Goal: Information Seeking & Learning: Learn about a topic

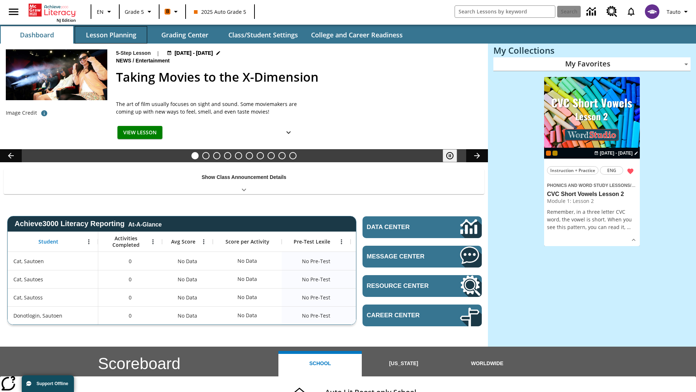
click at [111, 35] on button "Lesson Planning" at bounding box center [111, 34] width 73 height 17
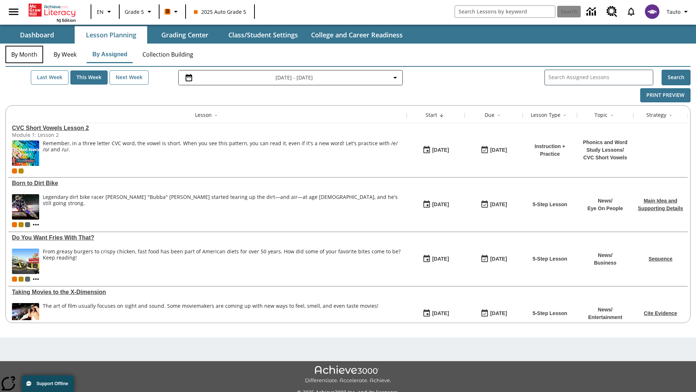
click at [24, 54] on button "By Month" at bounding box center [24, 54] width 38 height 17
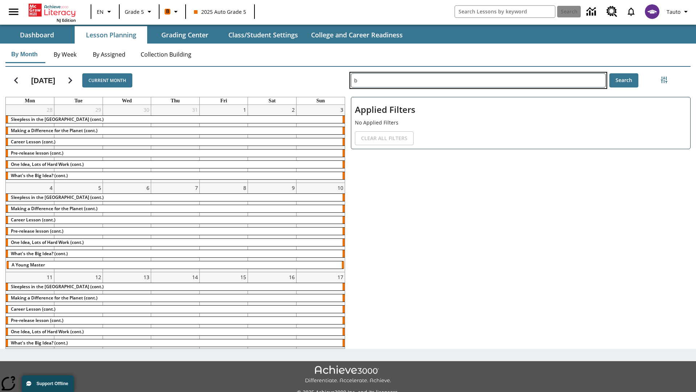
type input "b"
